Goal: Task Accomplishment & Management: Complete application form

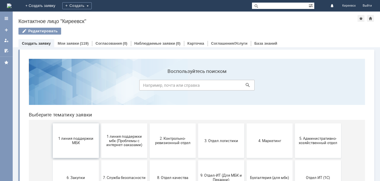
click at [66, 146] on button "1 линия поддержки МБК" at bounding box center [76, 141] width 46 height 35
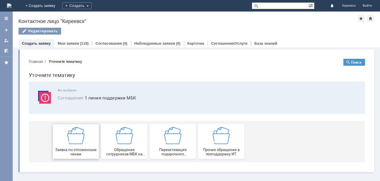
click at [84, 141] on img at bounding box center [75, 135] width 17 height 17
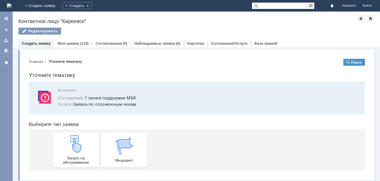
click at [84, 141] on div "Запрос на обслуживание" at bounding box center [76, 149] width 43 height 29
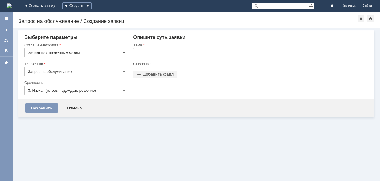
click at [162, 45] on div "Тема" at bounding box center [250, 45] width 234 height 4
click at [162, 61] on div at bounding box center [250, 59] width 235 height 4
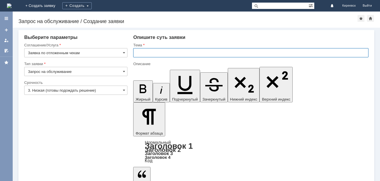
click at [163, 53] on input "text" at bounding box center [250, 52] width 235 height 9
type input "МБК Киреевск отложенные чеки"
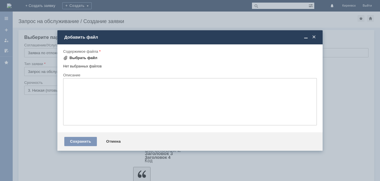
click at [84, 59] on div "Выбрать файл" at bounding box center [84, 58] width 28 height 5
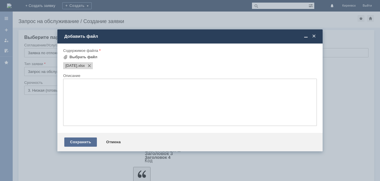
click at [89, 143] on div "Сохранить" at bounding box center [80, 142] width 33 height 9
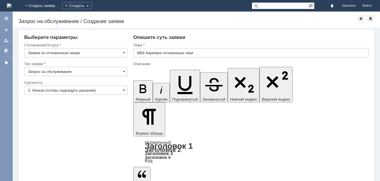
click at [55, 92] on input "3. Низкая (готовы подождать решение)" at bounding box center [75, 90] width 103 height 9
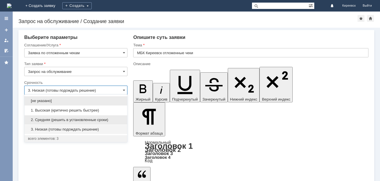
click at [56, 122] on span "2. Средняя (решить в установленные сроки)" at bounding box center [76, 120] width 96 height 5
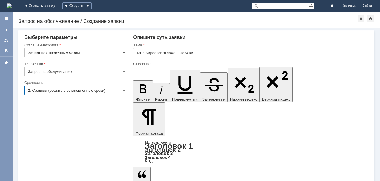
type input "2. Средняя (решить в установленные сроки)"
